Goal: Check status

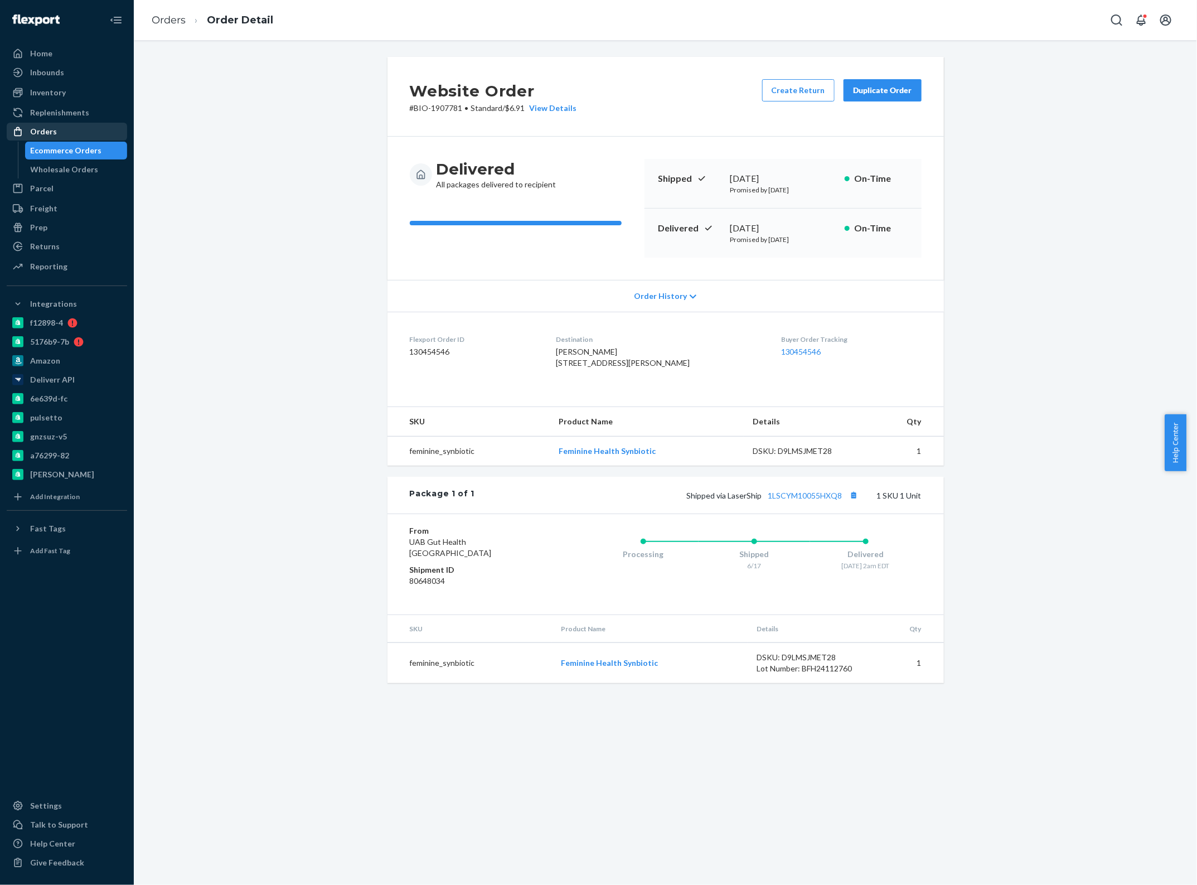
click at [96, 124] on div "Orders" at bounding box center [67, 132] width 118 height 16
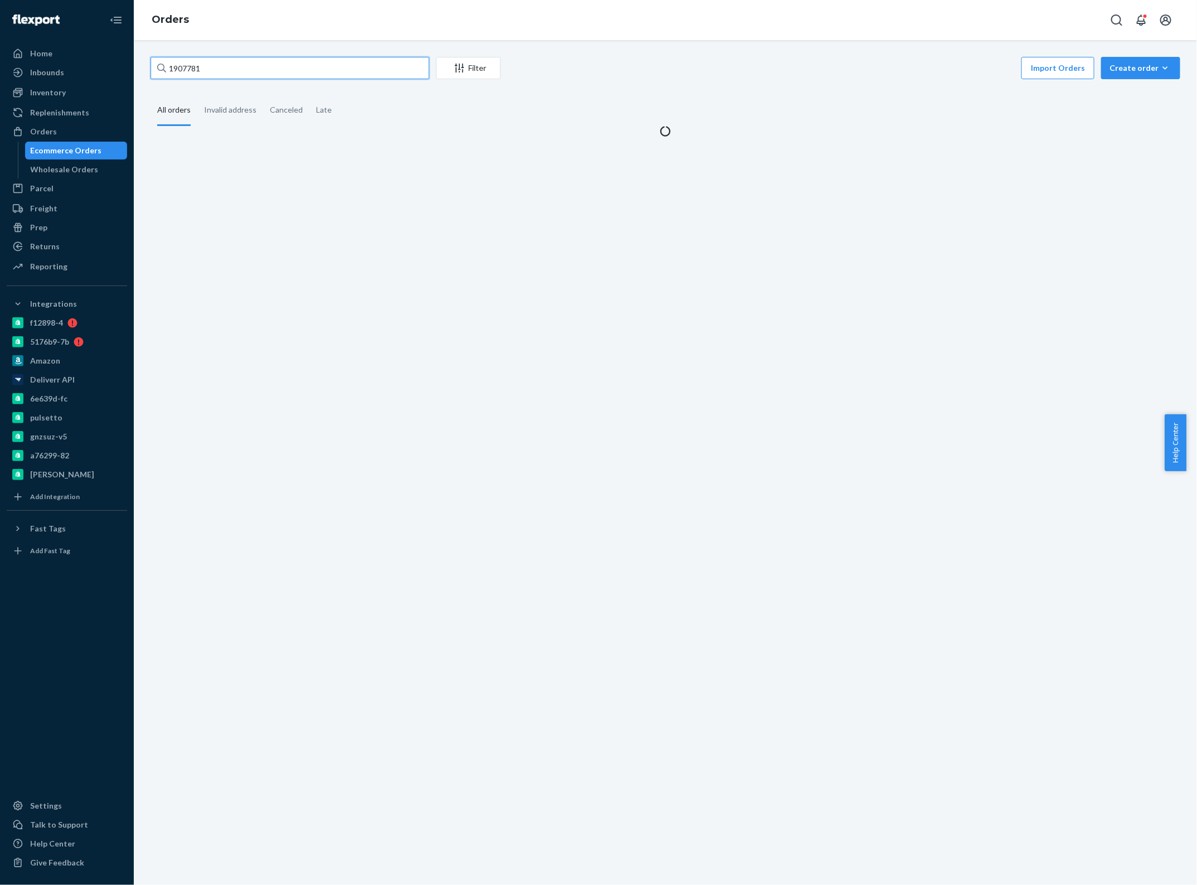
click at [233, 64] on input "1907781" at bounding box center [290, 68] width 279 height 22
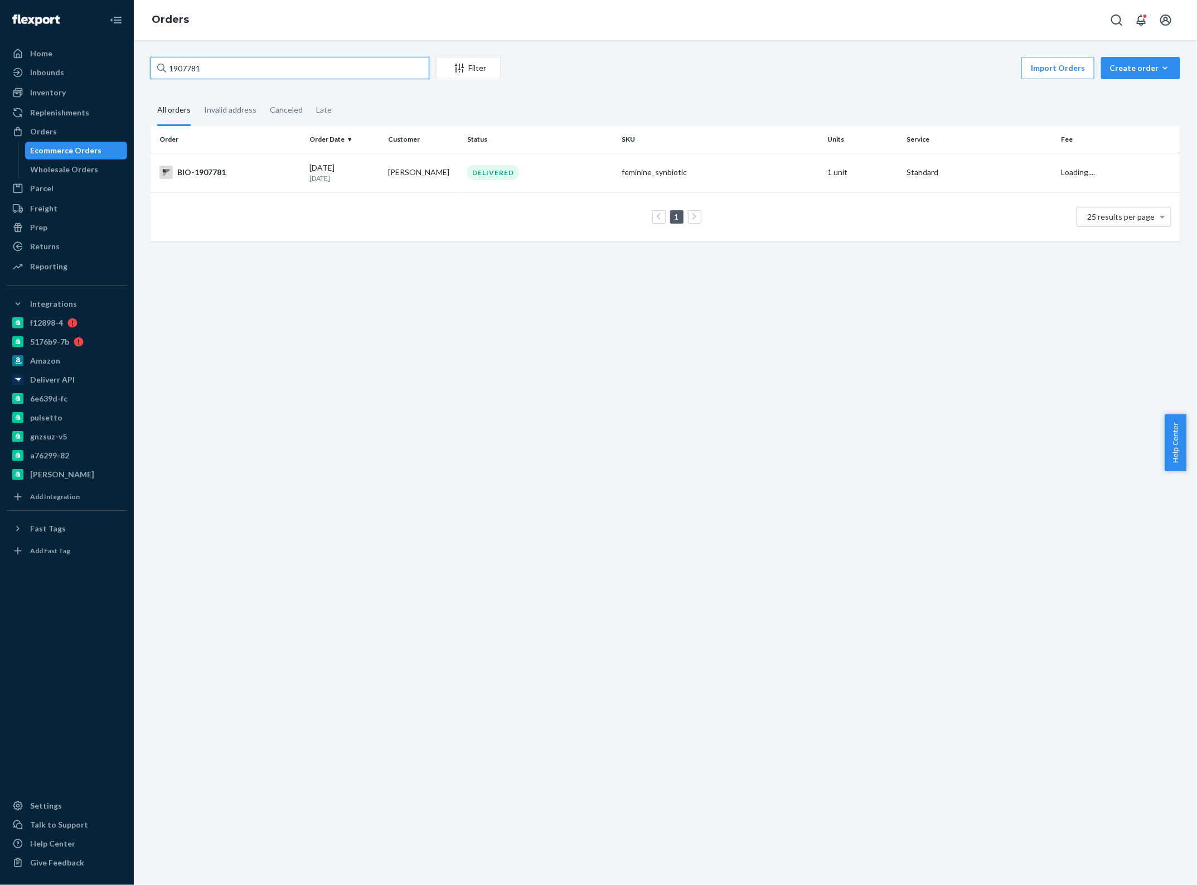
paste input "BIO-IN-153"
type input "BIO-IN-15381"
click at [432, 173] on td "[PERSON_NAME]" at bounding box center [423, 172] width 79 height 39
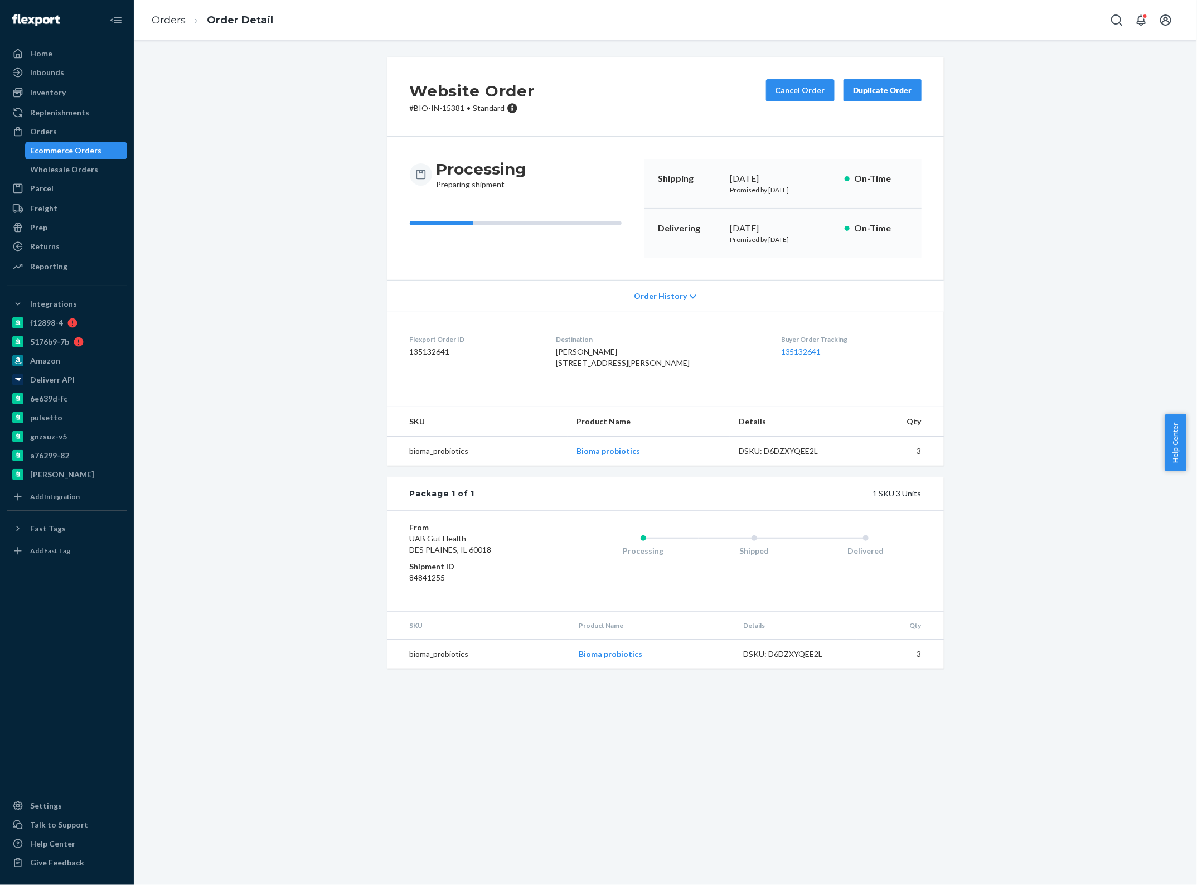
click at [776, 457] on div "DSKU: D6DZXYQEE2L" at bounding box center [791, 451] width 105 height 11
click at [708, 364] on div "[PERSON_NAME] [STREET_ADDRESS][PERSON_NAME]" at bounding box center [659, 357] width 207 height 22
click at [690, 293] on icon at bounding box center [693, 297] width 7 height 8
